Goal: Find contact information: Find contact information

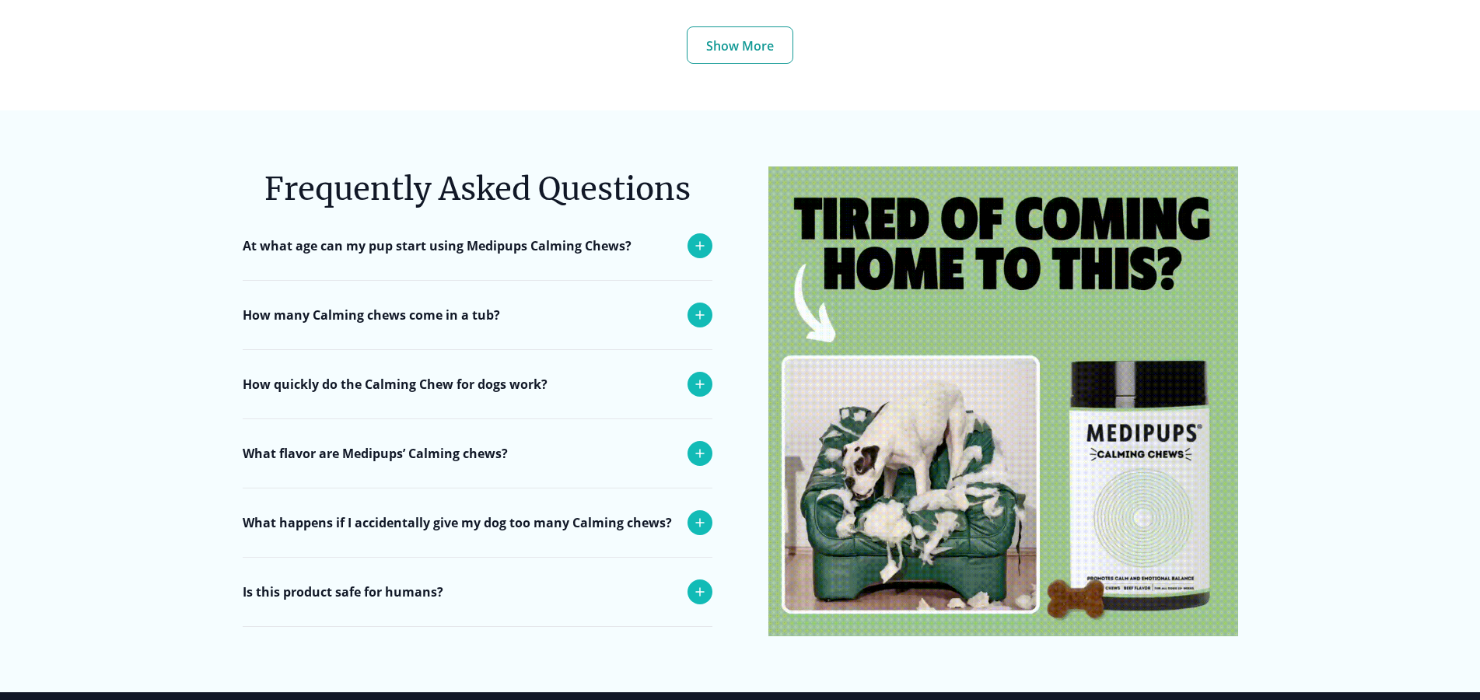
scroll to position [6343, 0]
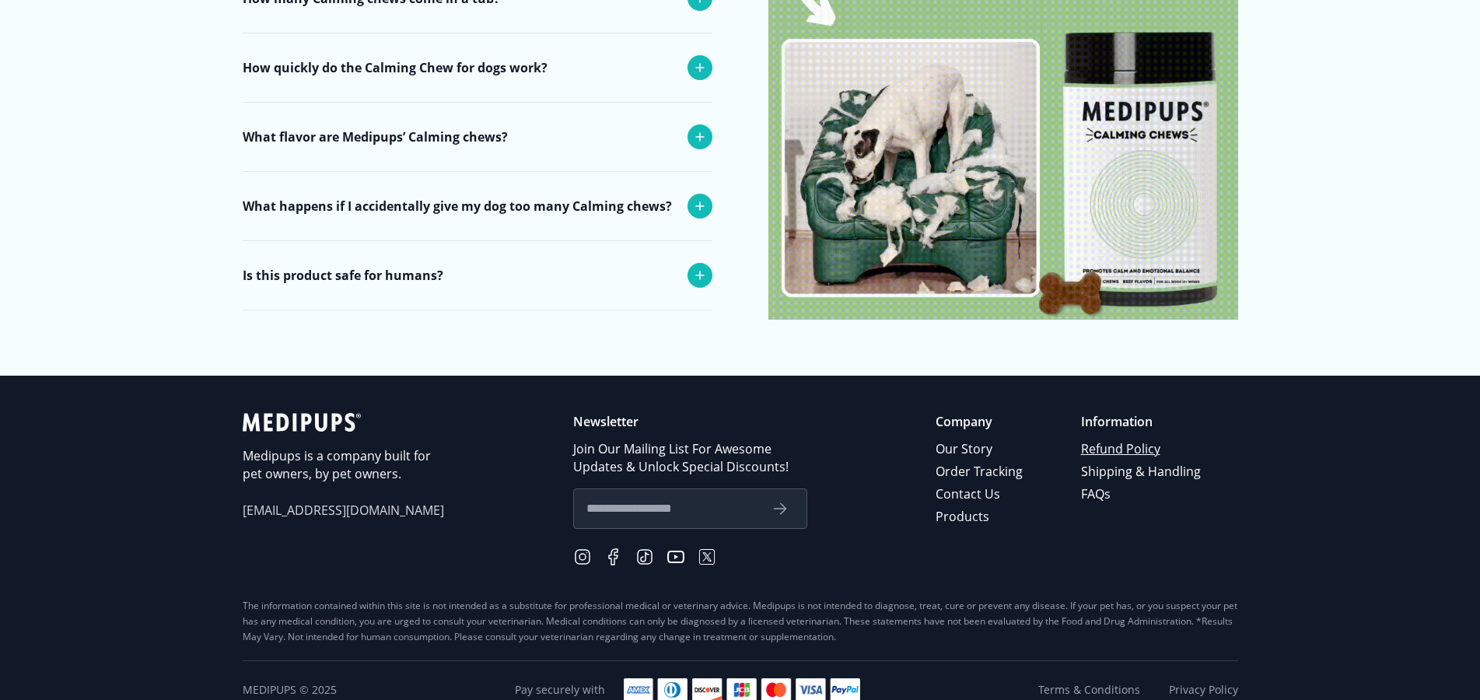
click at [1102, 438] on link "Refund Policy" at bounding box center [1142, 449] width 122 height 23
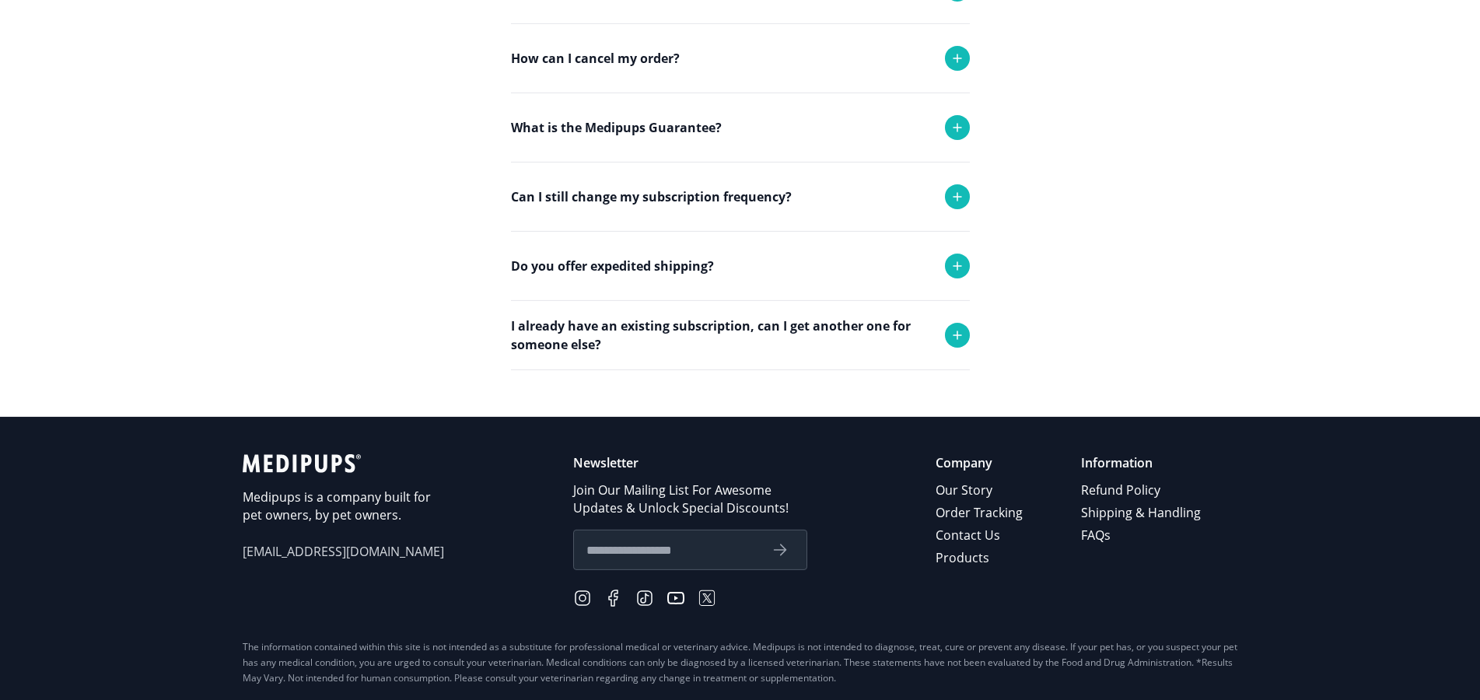
scroll to position [884, 0]
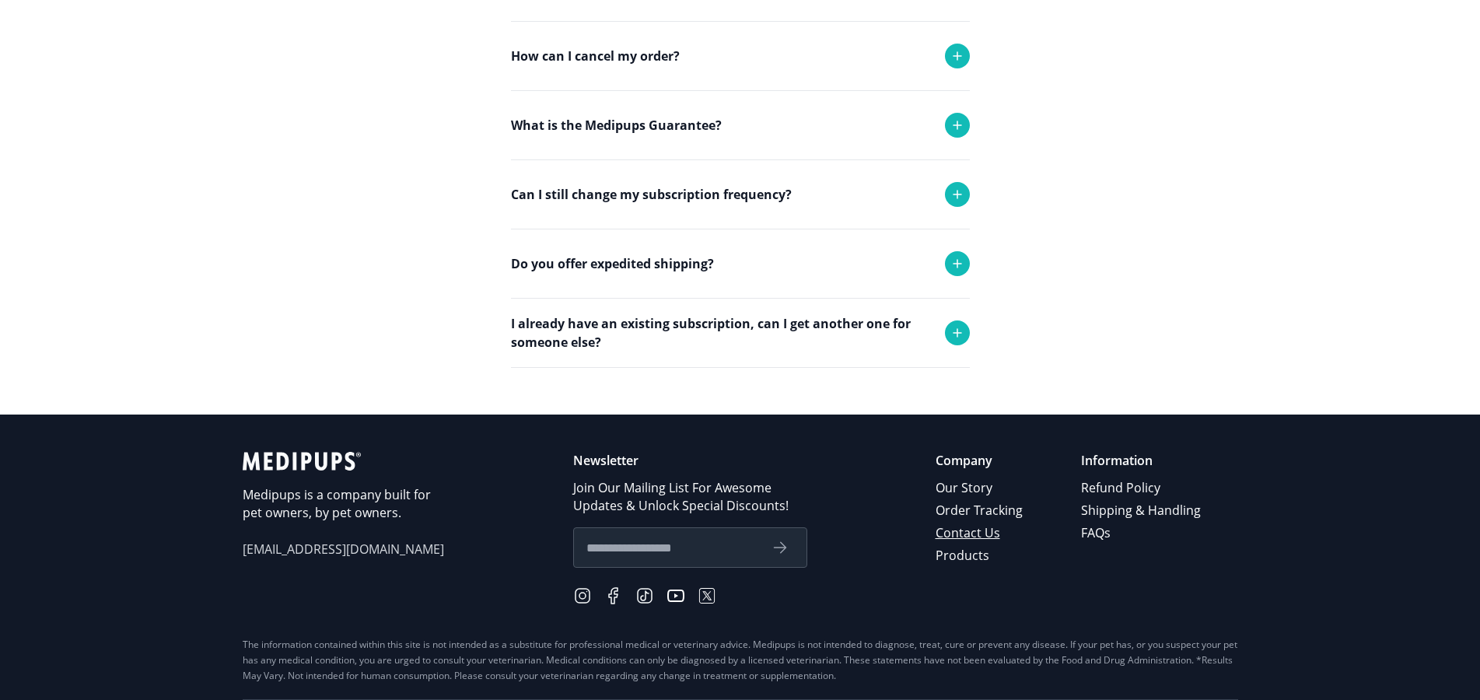
click at [963, 534] on link "Contact Us" at bounding box center [979, 533] width 89 height 23
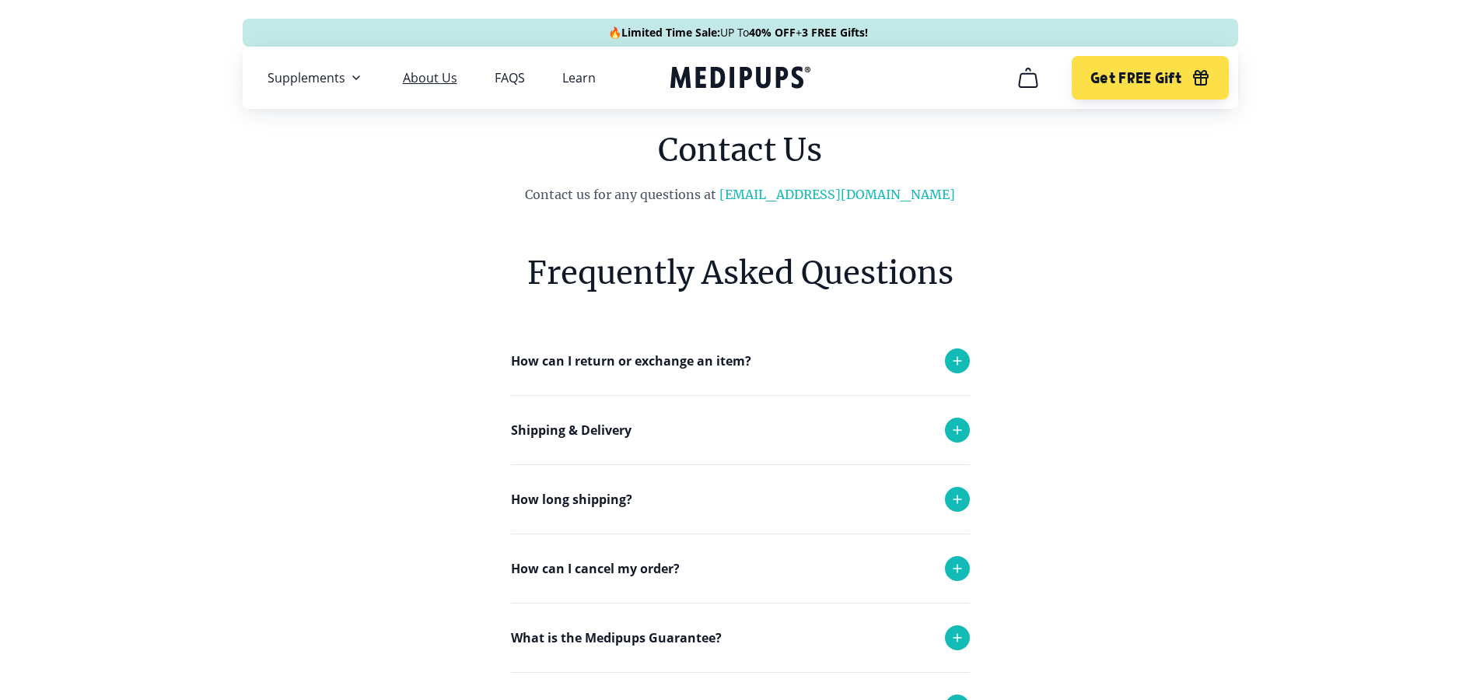
click at [438, 77] on link "About Us" at bounding box center [430, 78] width 54 height 16
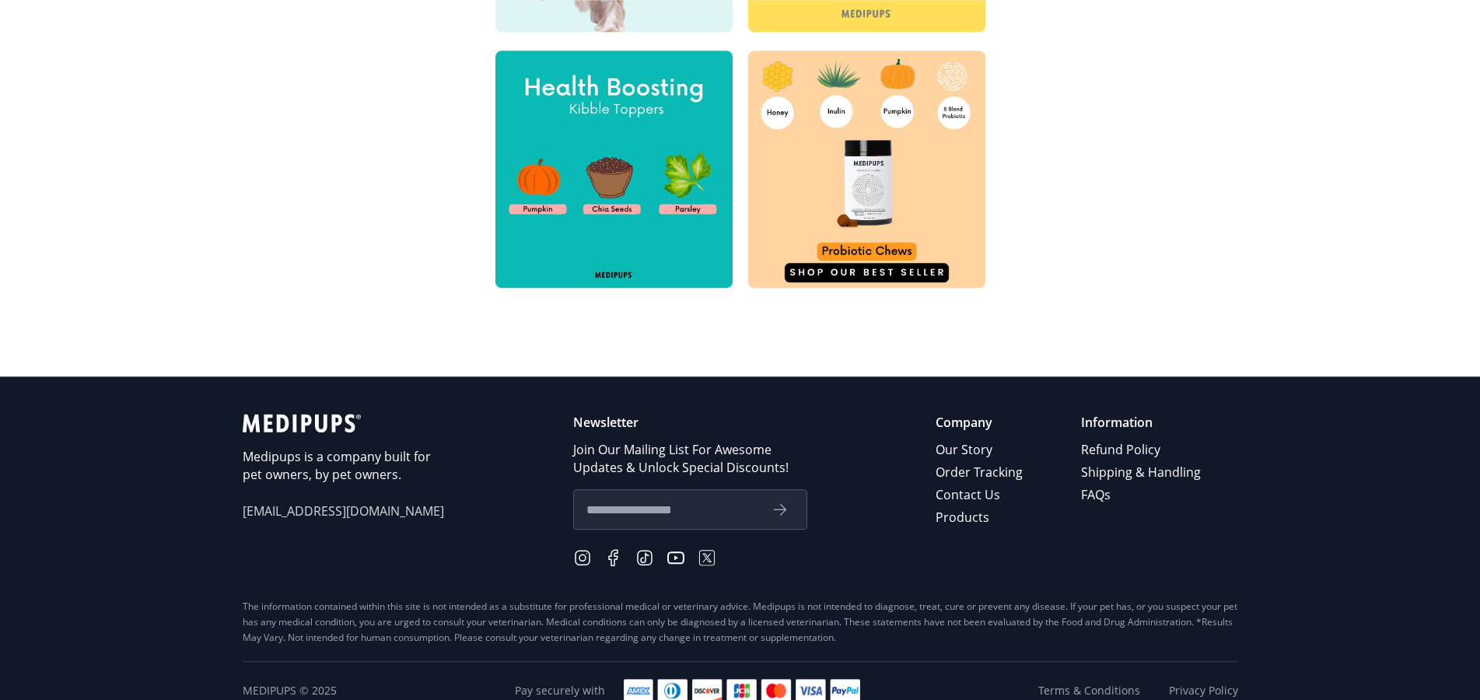
scroll to position [760, 0]
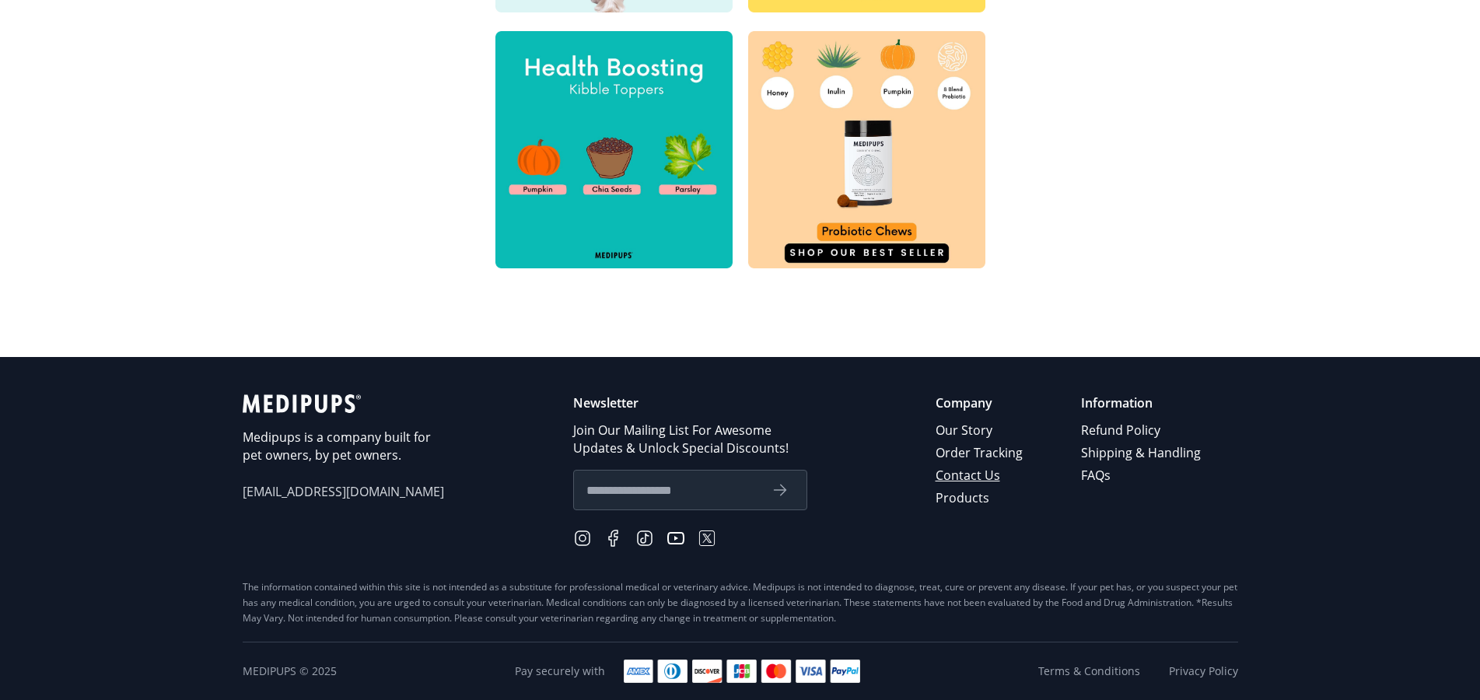
click at [960, 476] on link "Contact Us" at bounding box center [979, 475] width 89 height 23
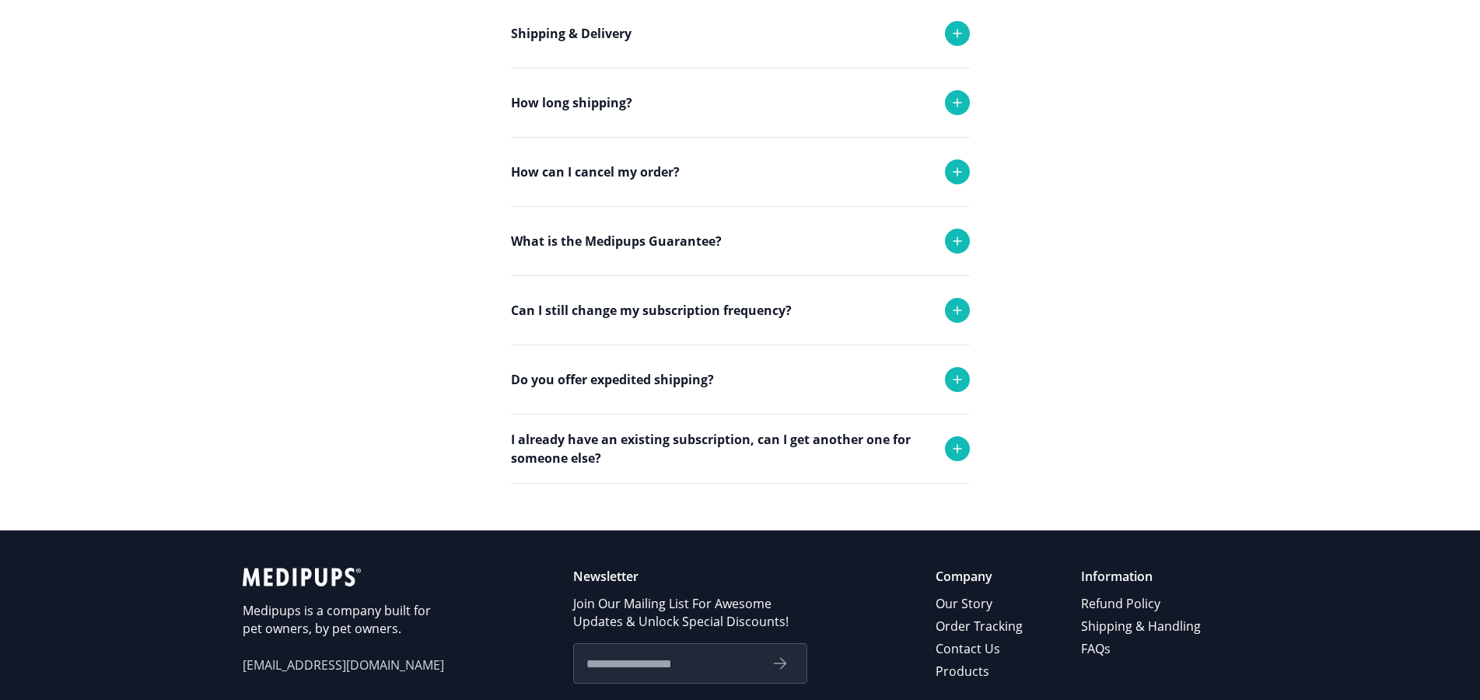
scroll to position [570, 0]
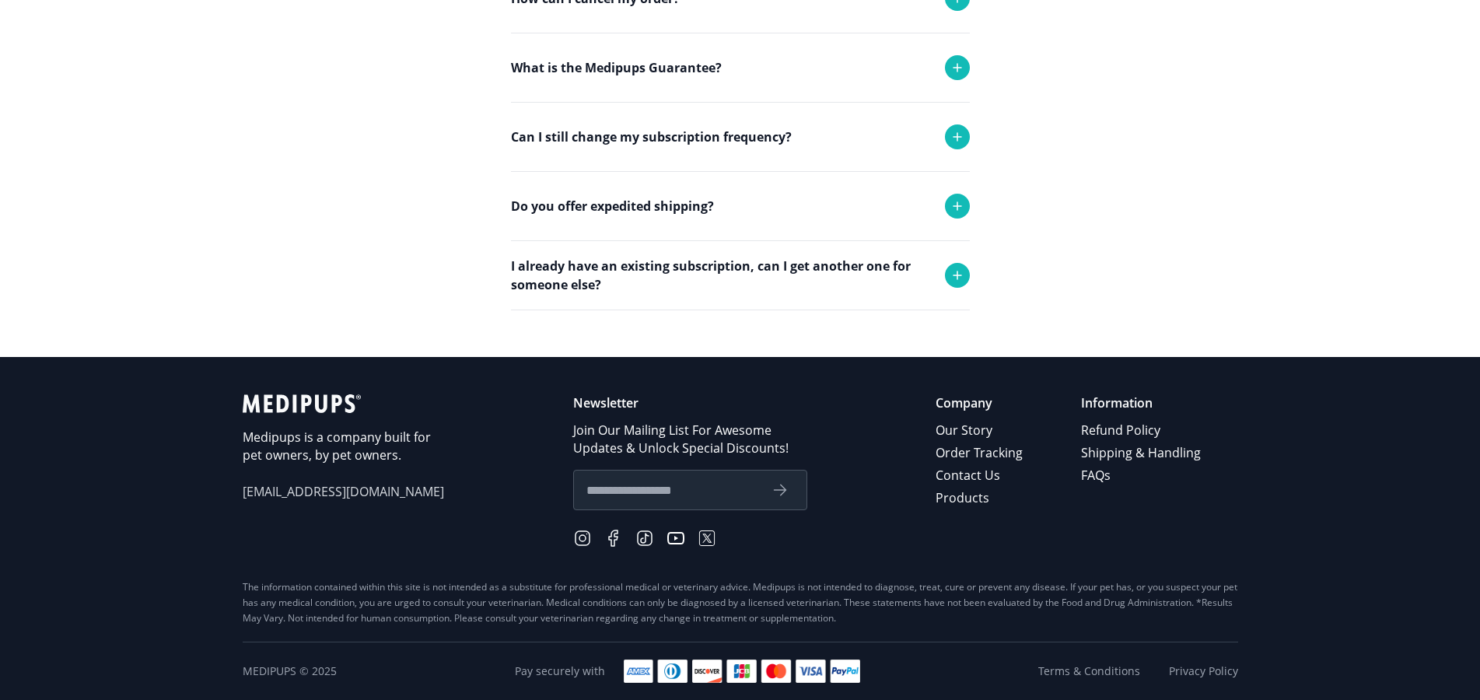
click at [293, 493] on span "[EMAIL_ADDRESS][DOMAIN_NAME]" at bounding box center [344, 492] width 202 height 18
drag, startPoint x: 385, startPoint y: 488, endPoint x: 208, endPoint y: 510, distance: 177.8
click at [208, 510] on footer "Medipups is a company built for pet owners, by pet owners. [EMAIL_ADDRESS][DOMA…" at bounding box center [740, 528] width 1480 height 343
copy span "[EMAIL_ADDRESS][DOMAIN_NAME]"
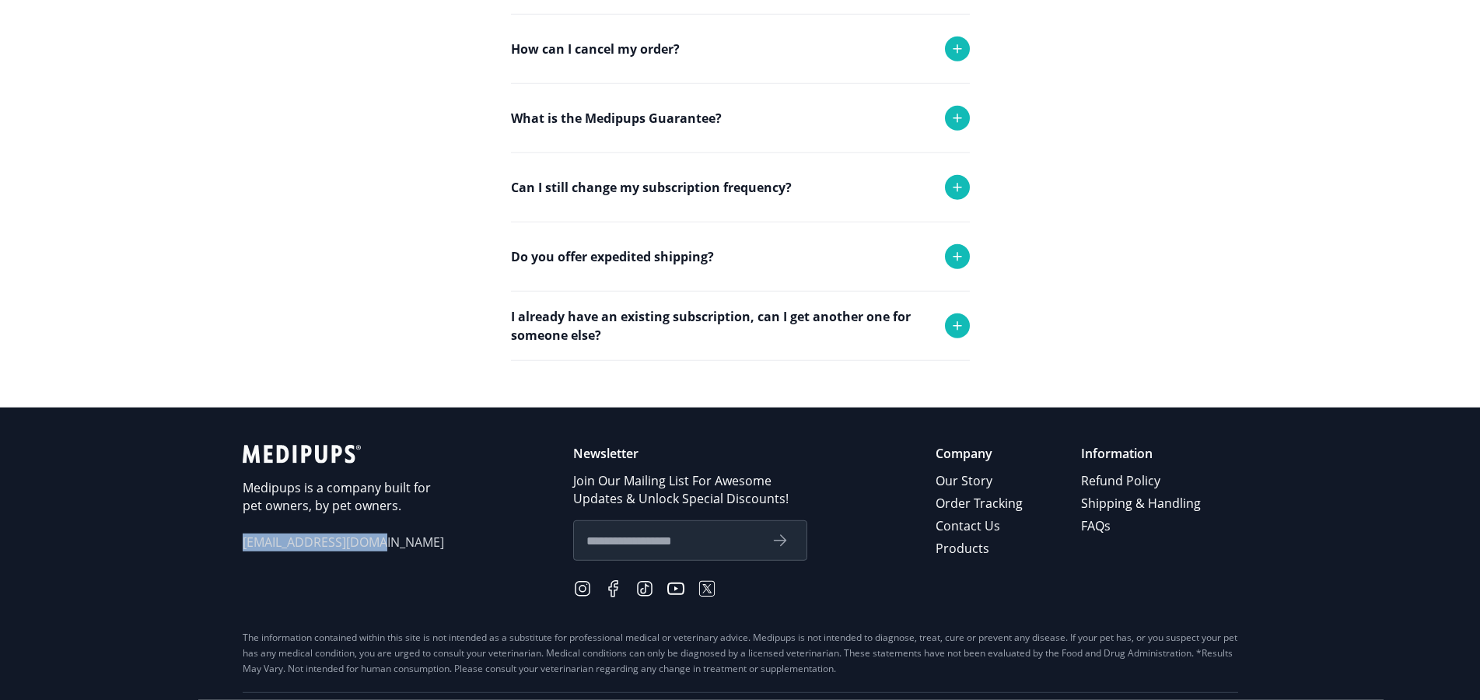
scroll to position [491, 0]
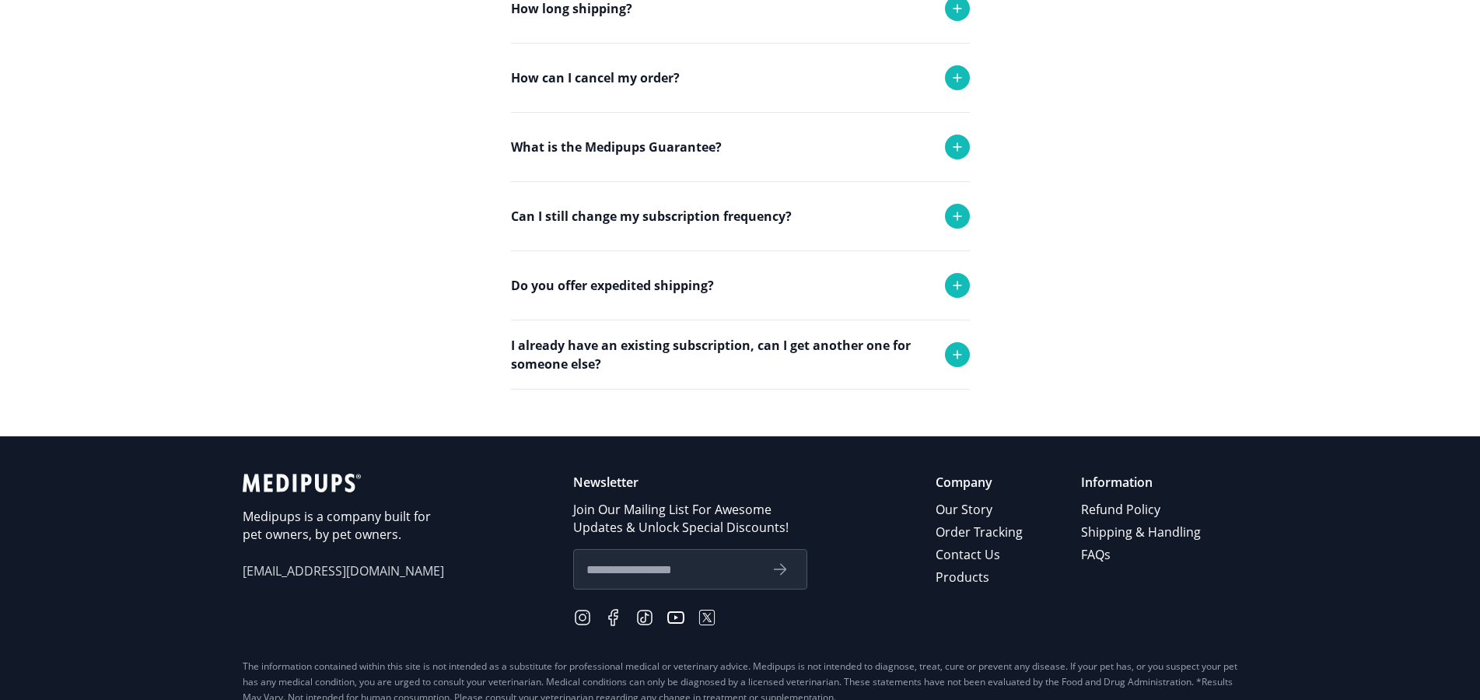
click at [958, 75] on icon at bounding box center [957, 77] width 19 height 19
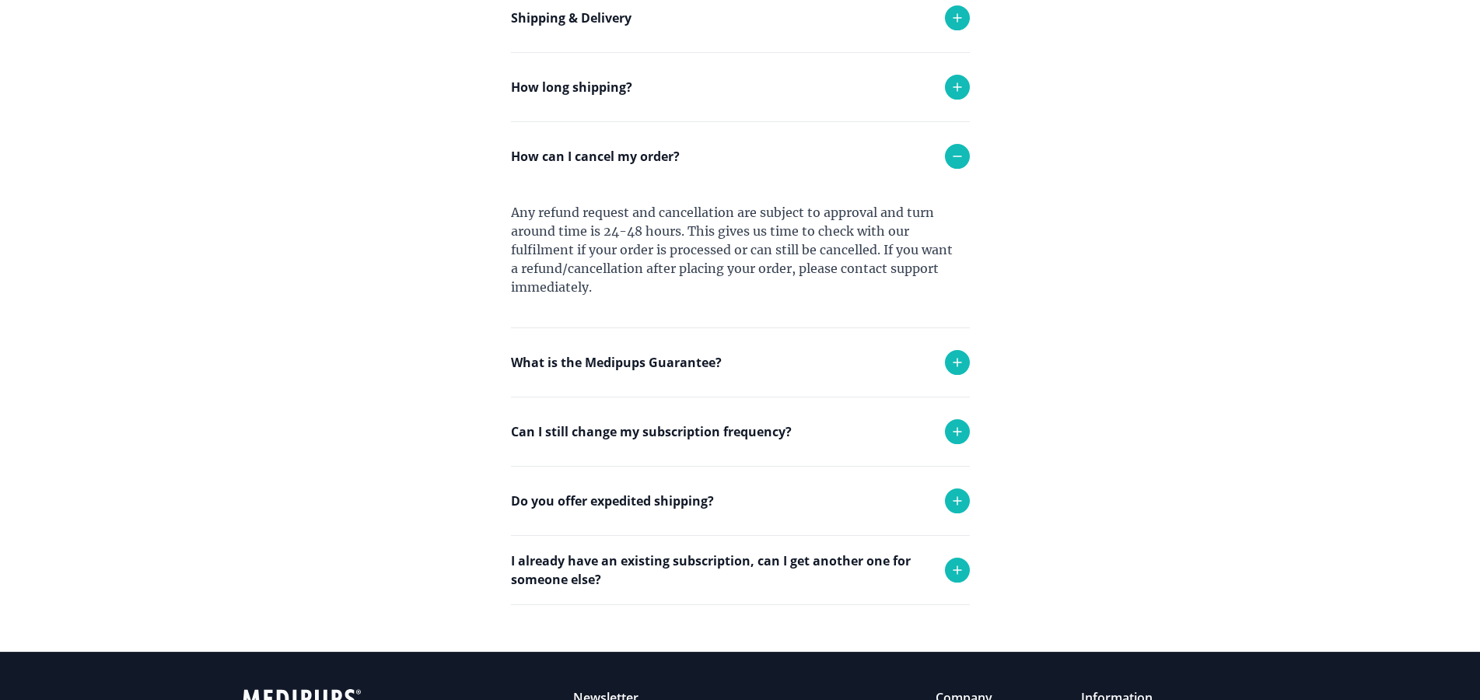
scroll to position [411, 0]
click at [646, 430] on p "Can I still change my subscription frequency?" at bounding box center [651, 432] width 281 height 19
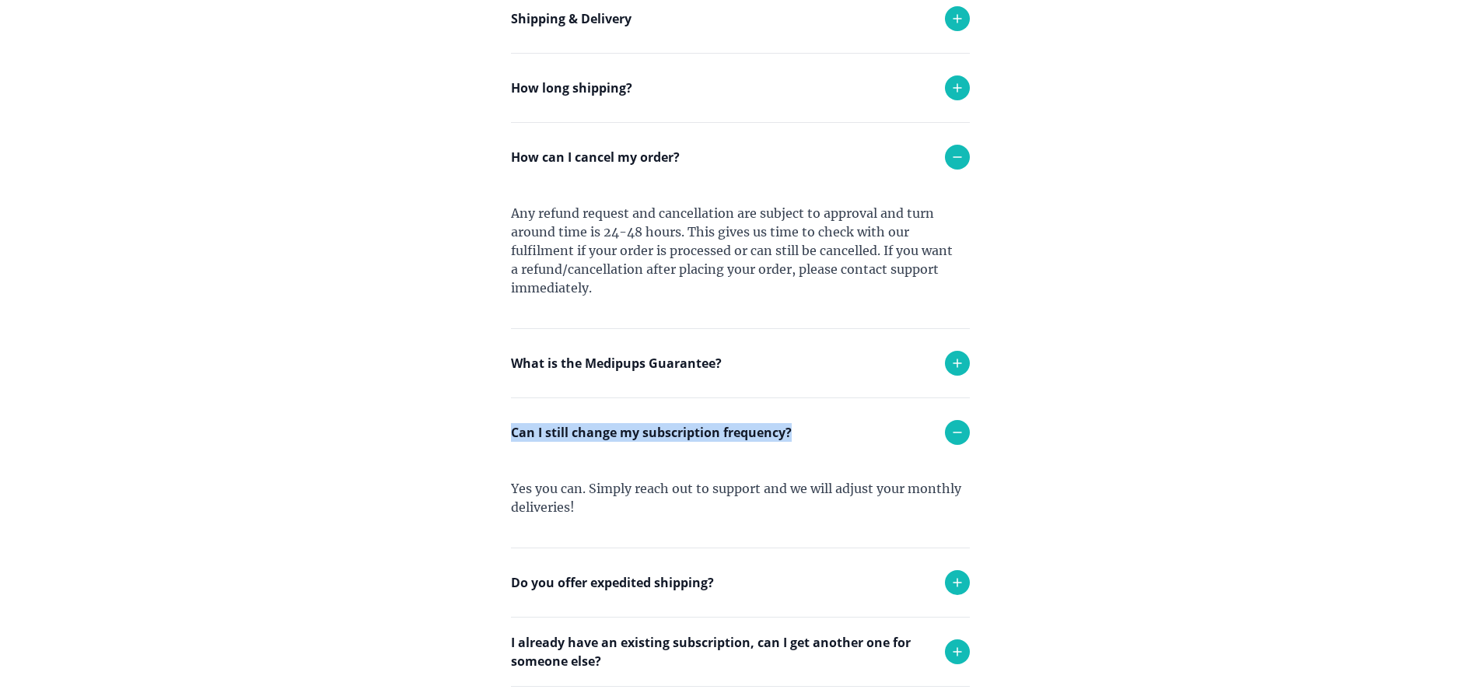
drag, startPoint x: 397, startPoint y: 431, endPoint x: 859, endPoint y: 422, distance: 461.9
click at [797, 433] on main "Contact Us Contact us for any questions at [EMAIL_ADDRESS][DOMAIN_NAME] Frequen…" at bounding box center [740, 224] width 1480 height 1017
copy p "Can I still change my subscription frequency?"
